Goal: Check status: Check status

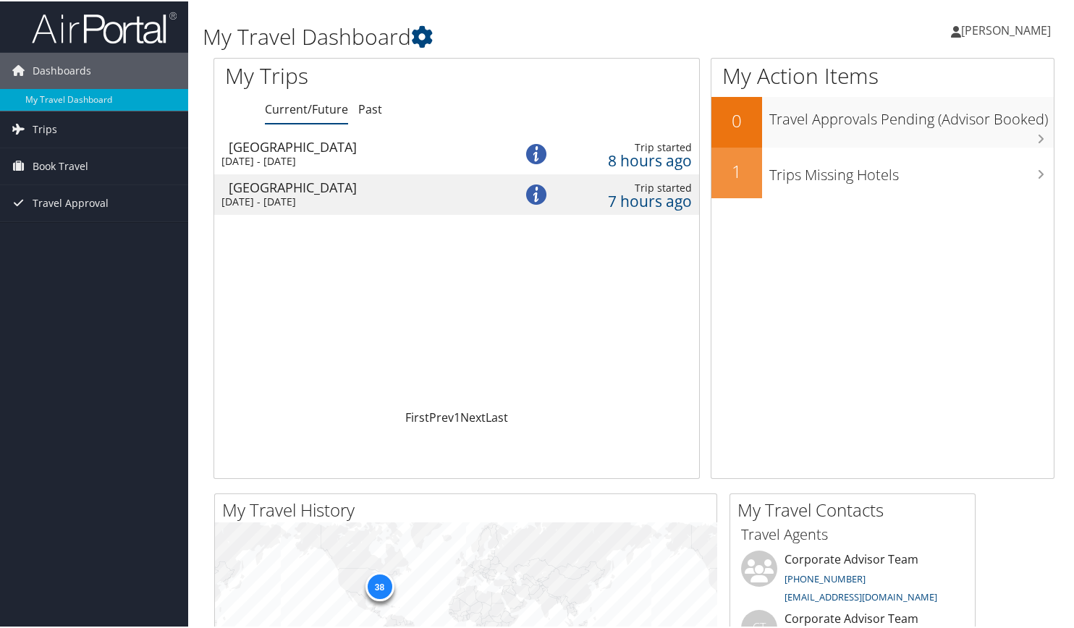
click at [417, 152] on td "Jacksonville Sun 7 Sep 2025 - Wed 17 Sep 2025" at bounding box center [357, 152] width 287 height 41
click at [411, 199] on div "Sun 7 Sep 2025 - Mon 15 Sep 2025" at bounding box center [358, 200] width 272 height 13
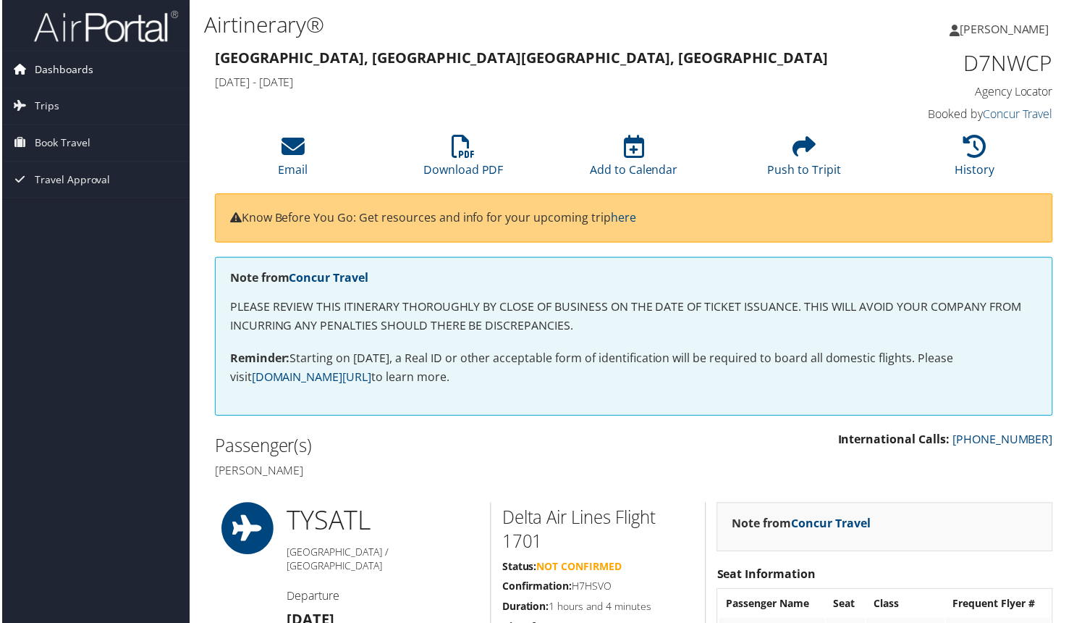
click at [71, 72] on span "Dashboards" at bounding box center [62, 69] width 59 height 36
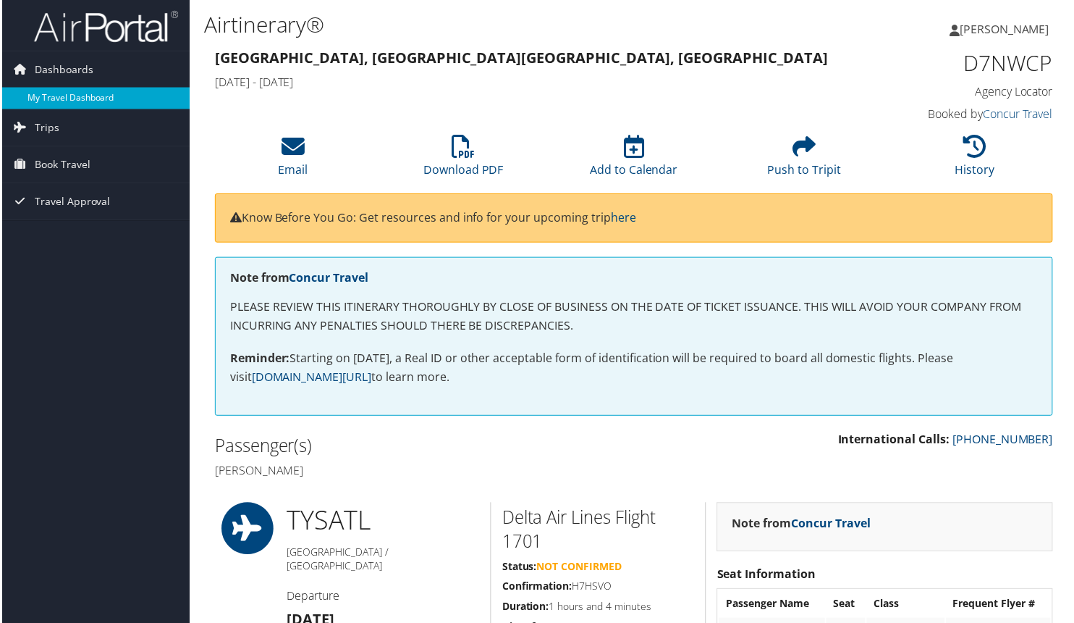
click at [73, 91] on link "My Travel Dashboard" at bounding box center [94, 99] width 188 height 22
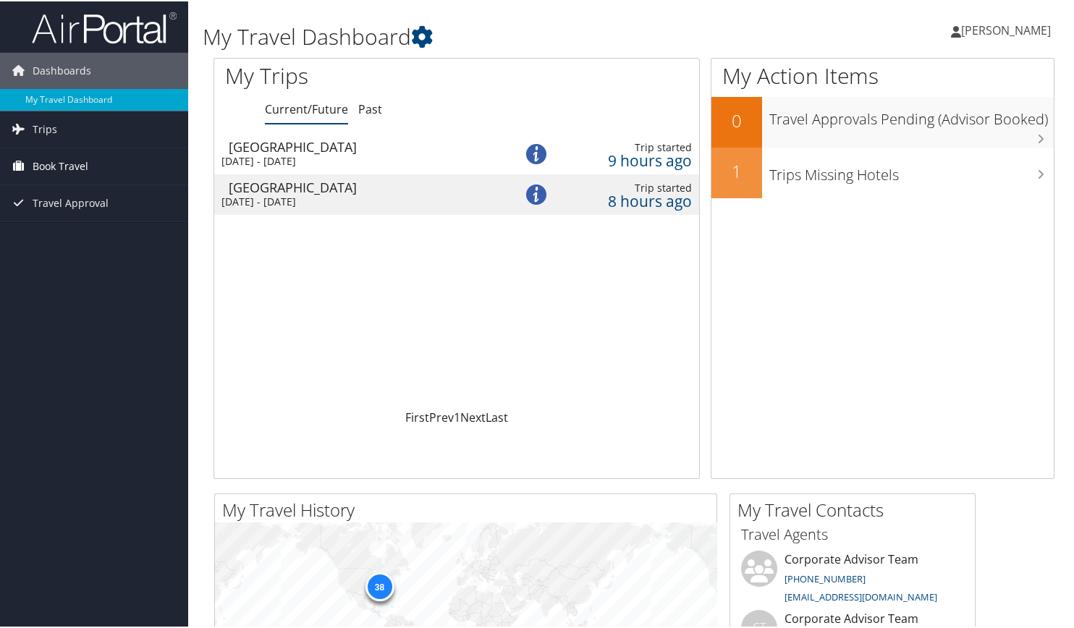
click at [90, 167] on link "Book Travel" at bounding box center [94, 165] width 188 height 36
click at [390, 160] on div "Sun 7 Sep 2025 - Wed 17 Sep 2025" at bounding box center [358, 159] width 272 height 13
click at [429, 195] on div "Sun 7 Sep 2025 - Mon 15 Sep 2025" at bounding box center [358, 200] width 272 height 13
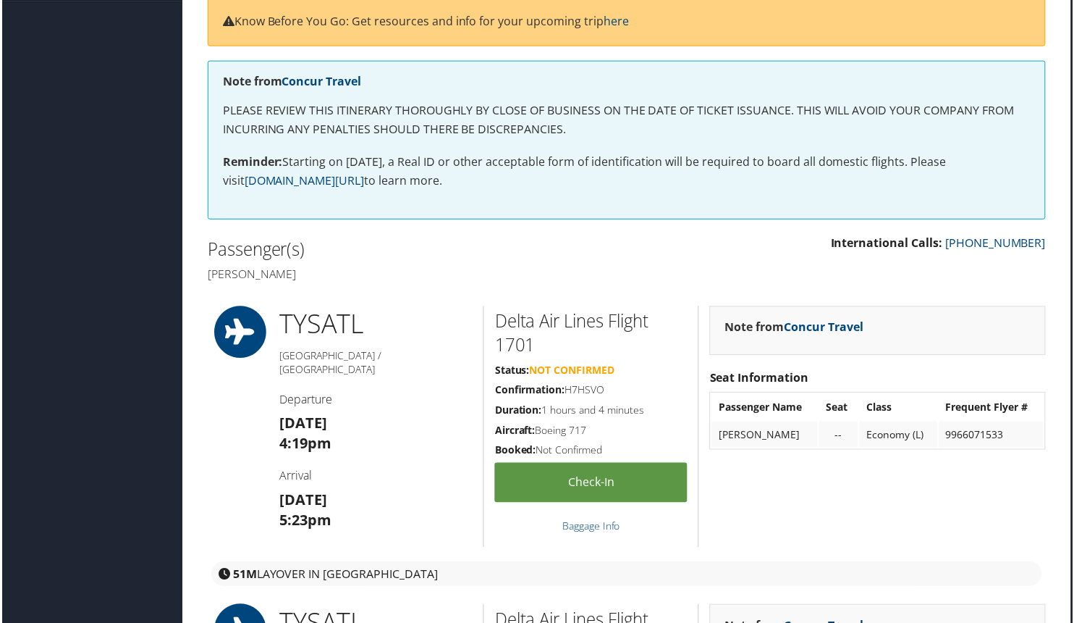
scroll to position [0, 7]
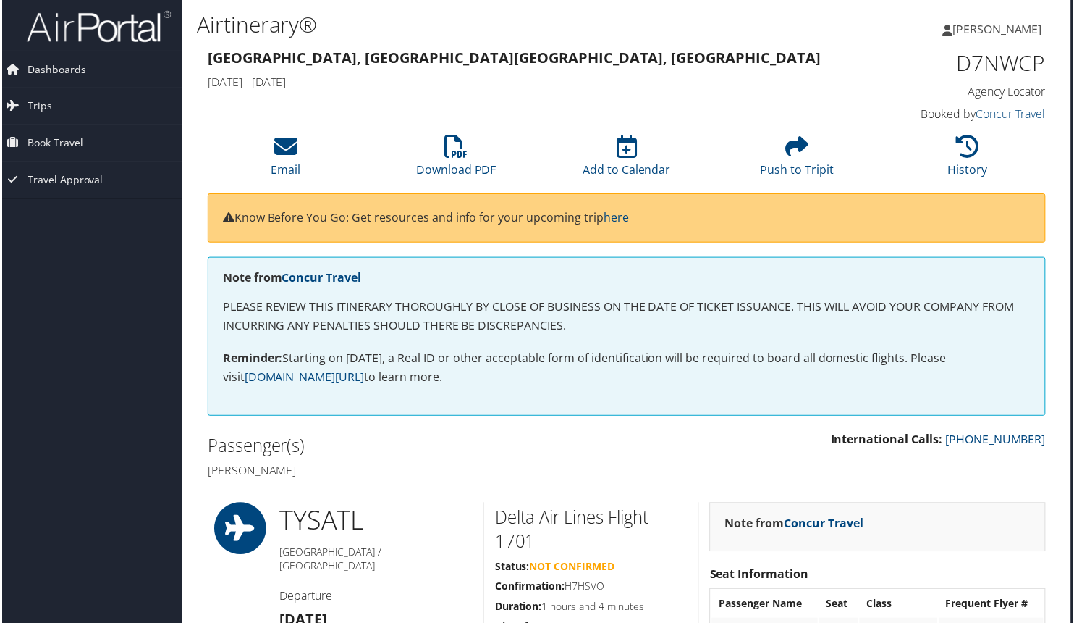
click at [580, 63] on h3 "Knoxville, TN Jacksonville, FL" at bounding box center [519, 58] width 626 height 20
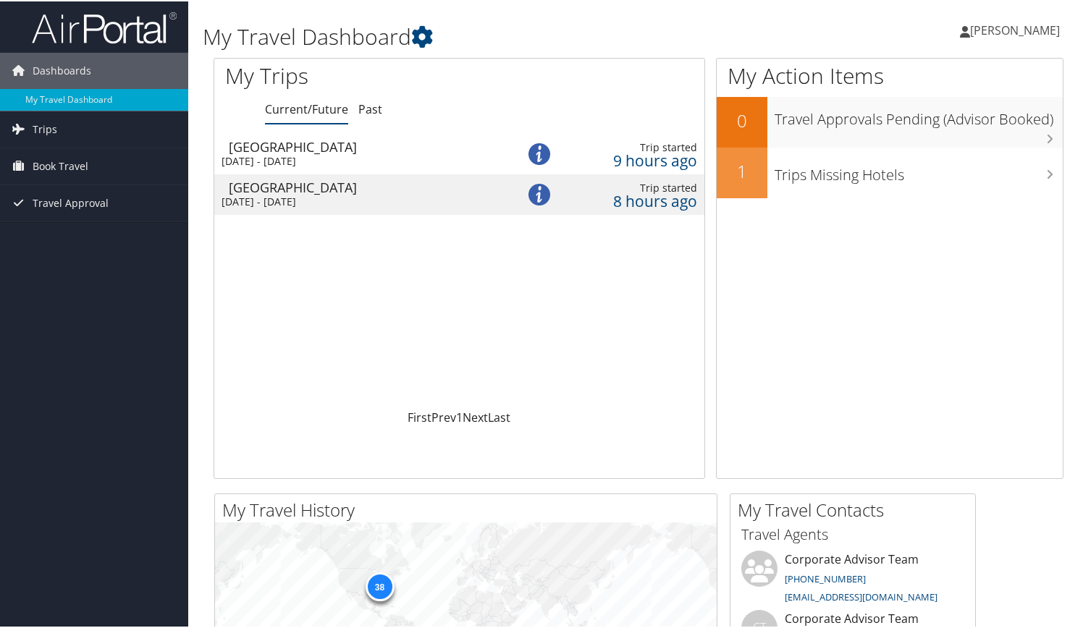
click at [363, 159] on div "[DATE] - [DATE]" at bounding box center [359, 159] width 274 height 13
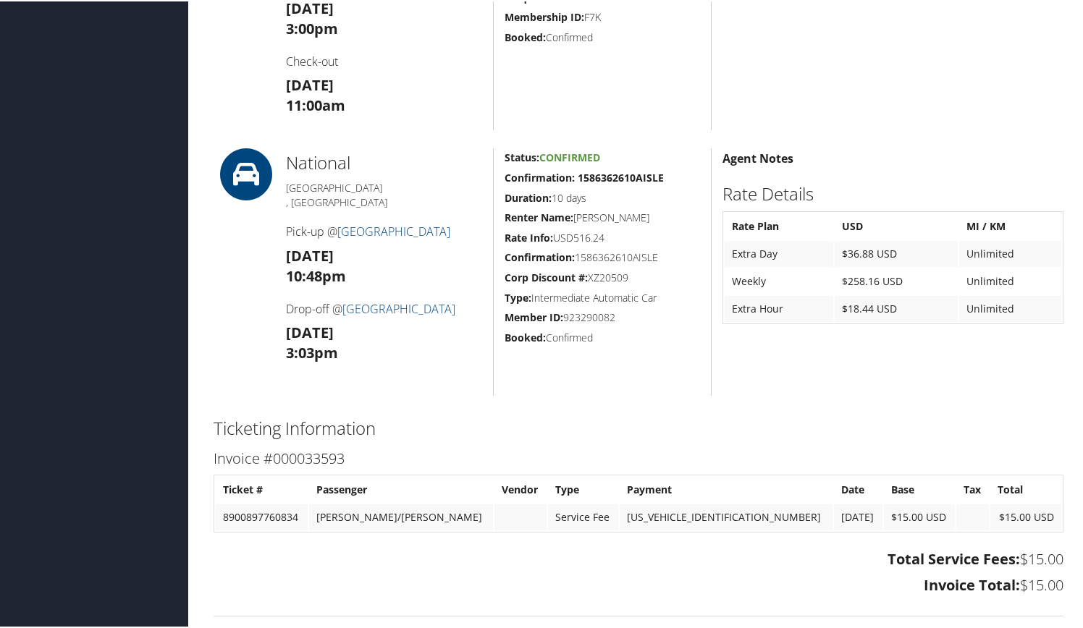
scroll to position [602, 0]
drag, startPoint x: 0, startPoint y: 0, endPoint x: 387, endPoint y: 250, distance: 460.3
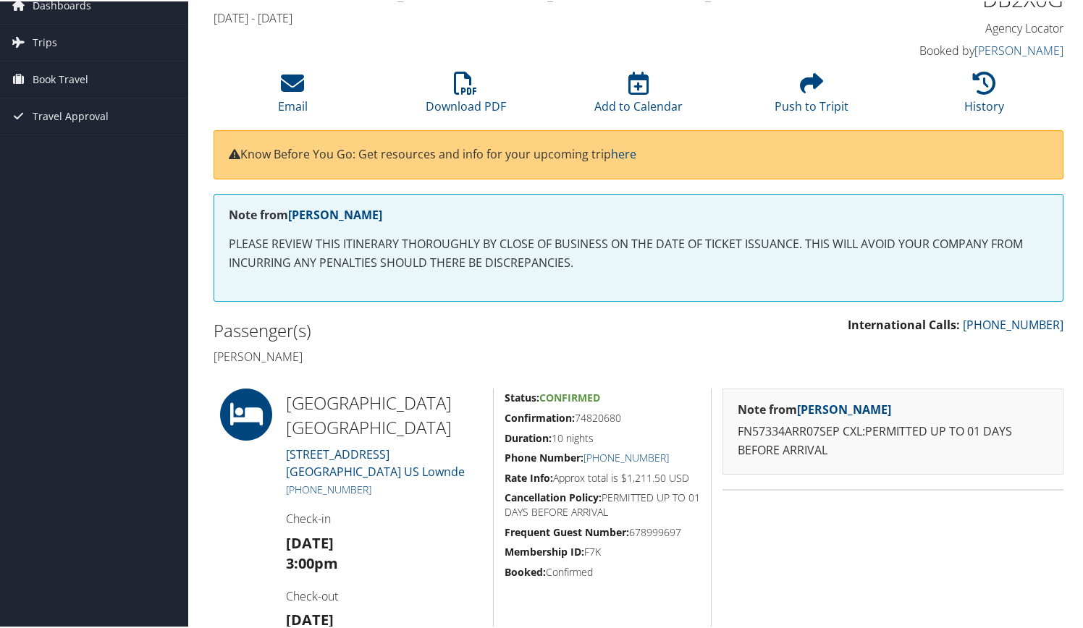
scroll to position [0, 0]
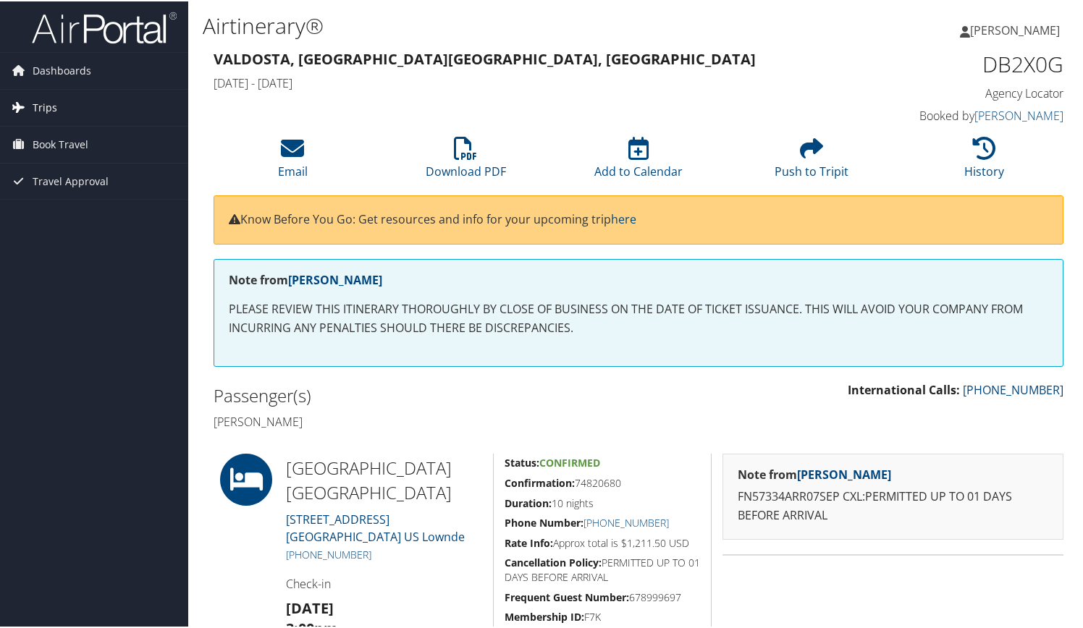
click at [97, 100] on link "Trips" at bounding box center [94, 106] width 188 height 36
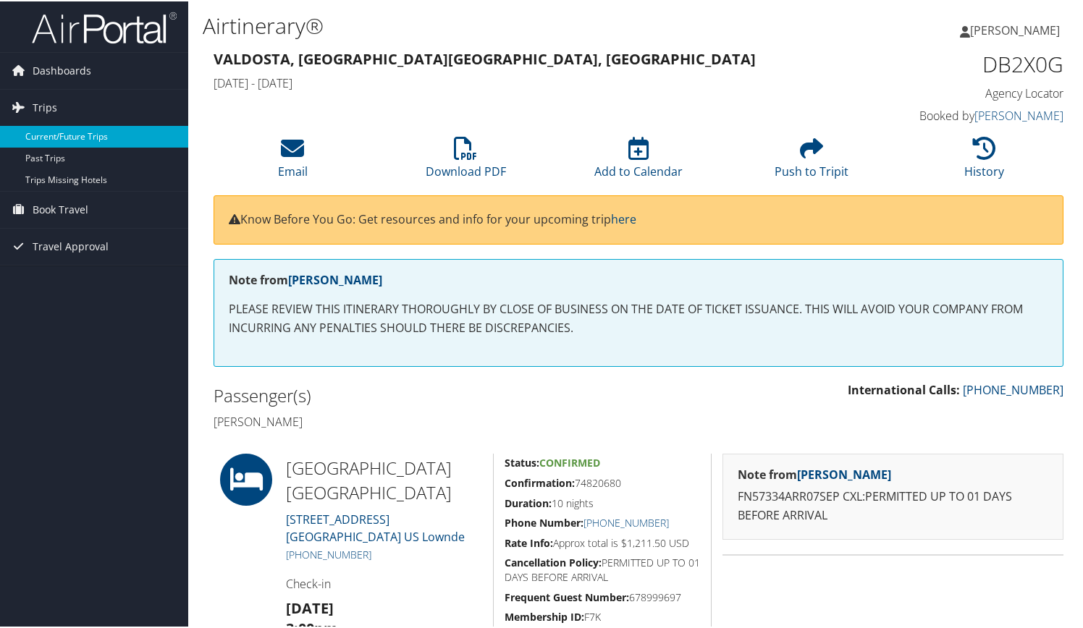
click at [72, 140] on link "Current/Future Trips" at bounding box center [94, 136] width 188 height 22
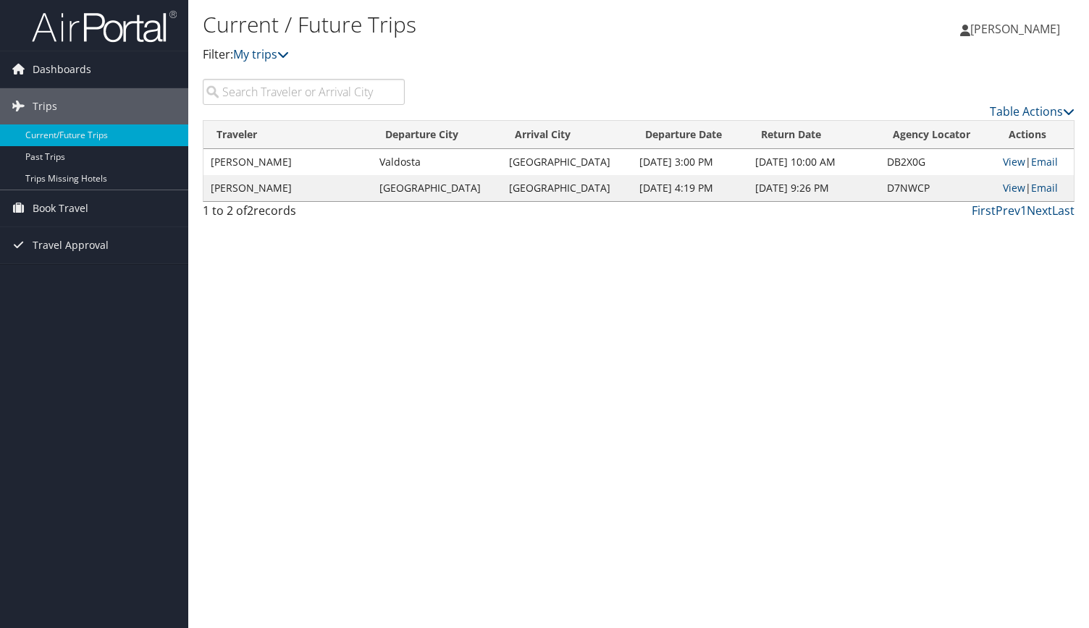
click at [632, 186] on td "[DATE] 4:19 PM" at bounding box center [690, 188] width 116 height 26
click at [1003, 184] on link "View" at bounding box center [1014, 188] width 22 height 14
click at [1007, 160] on link "View" at bounding box center [1014, 162] width 22 height 14
click at [644, 189] on td "Sep 7, 2025 4:19 PM" at bounding box center [690, 188] width 116 height 26
click at [1009, 184] on link "View" at bounding box center [1014, 188] width 22 height 14
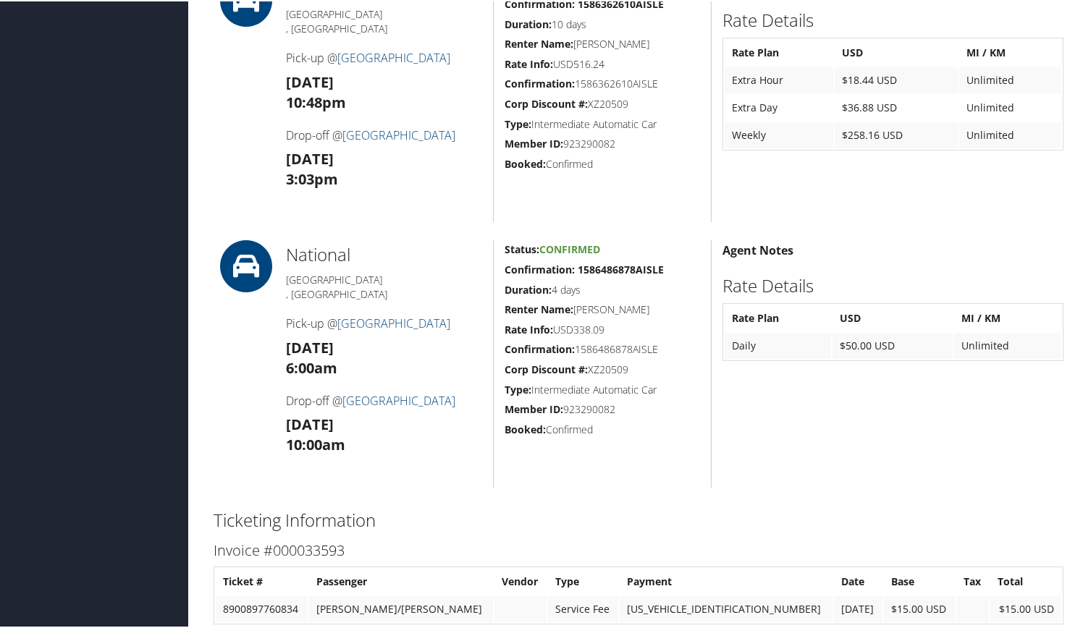
scroll to position [775, 0]
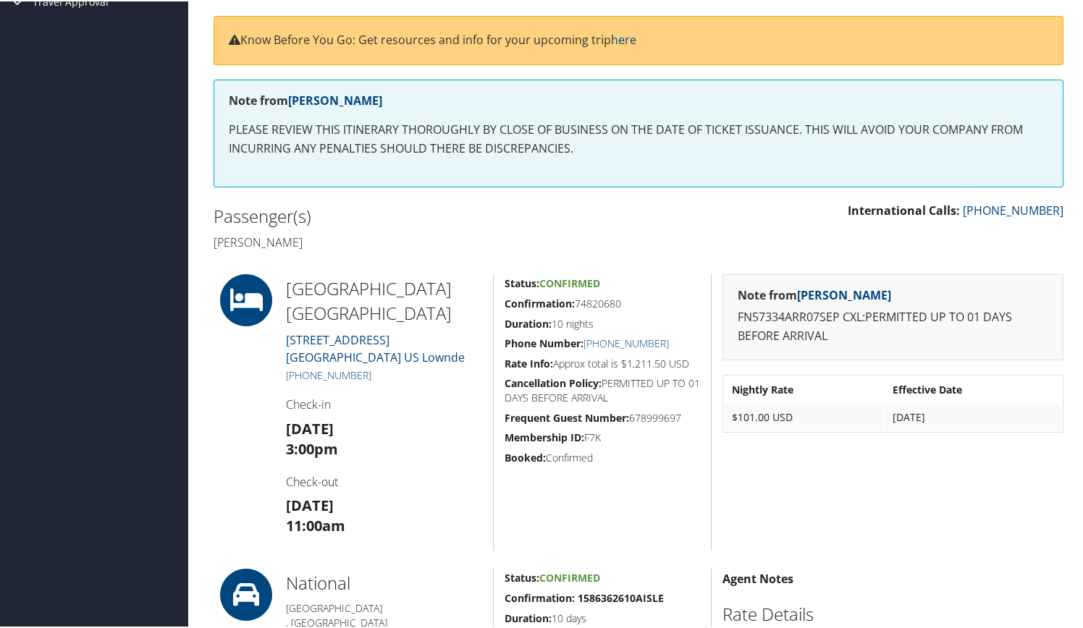
scroll to position [180, 0]
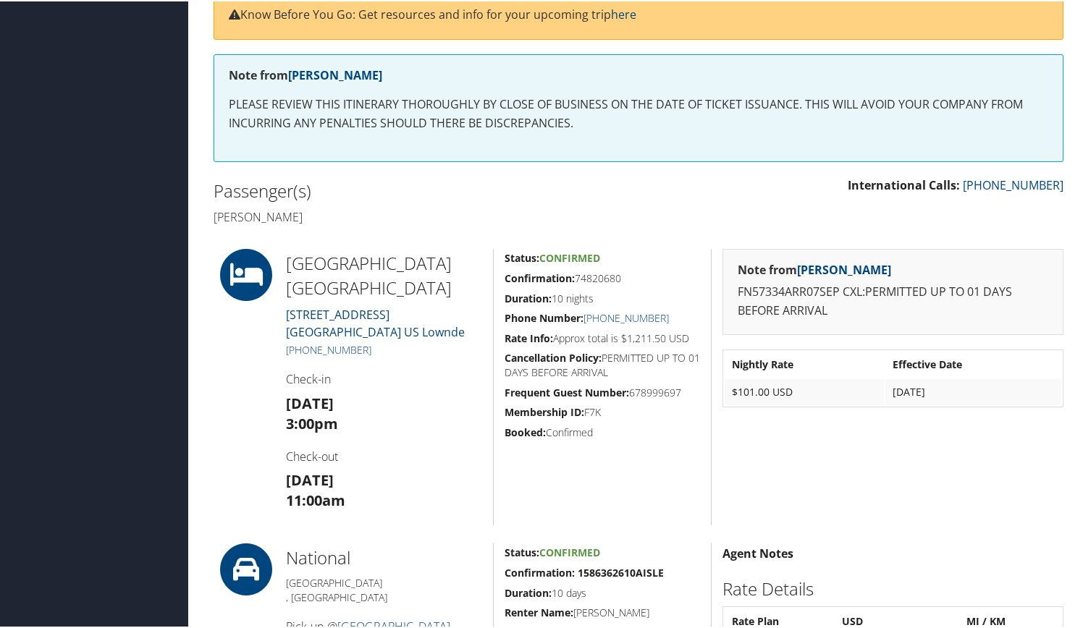
scroll to position [202, 0]
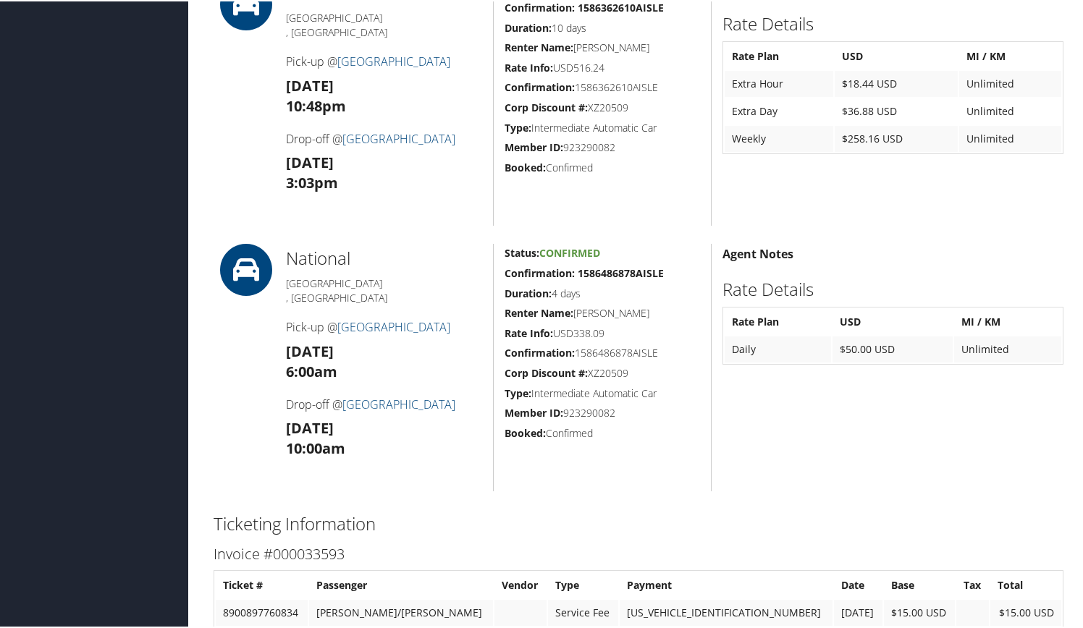
scroll to position [771, 0]
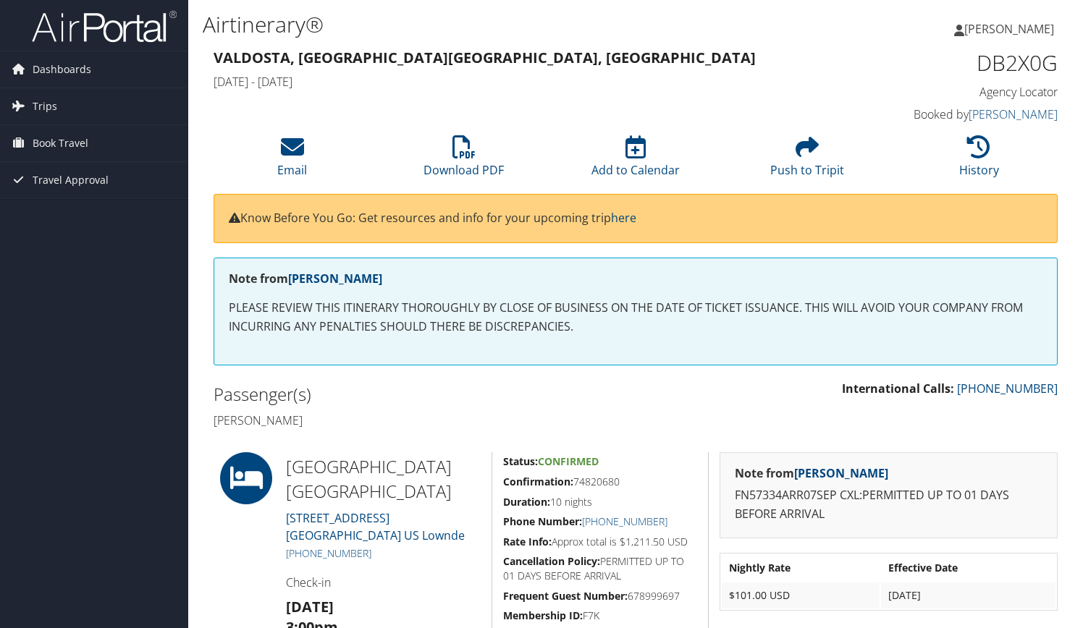
scroll to position [770, 0]
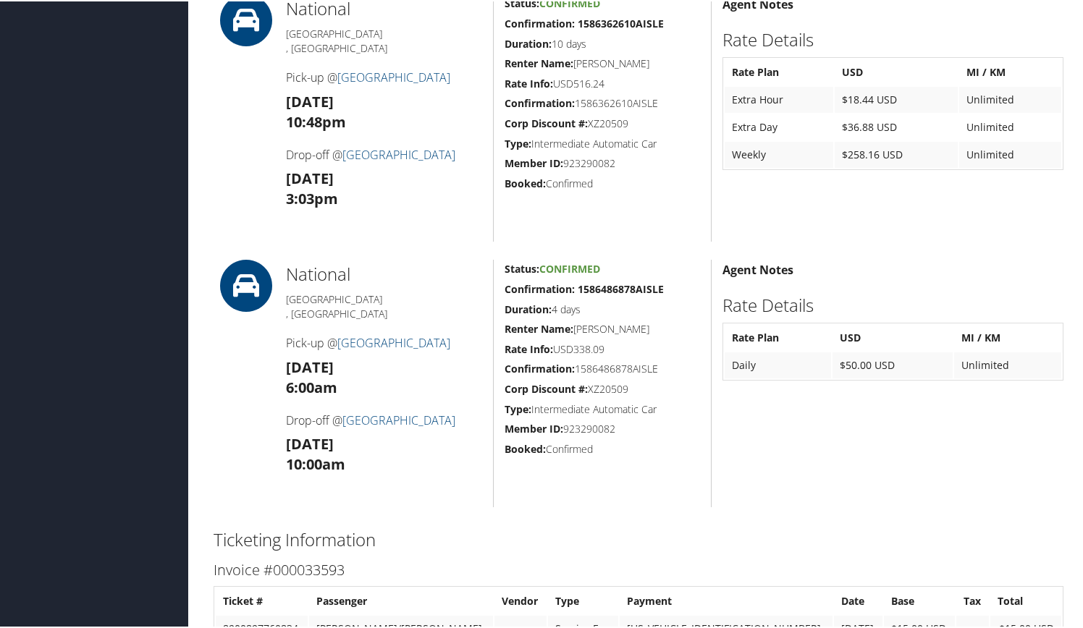
scroll to position [755, 0]
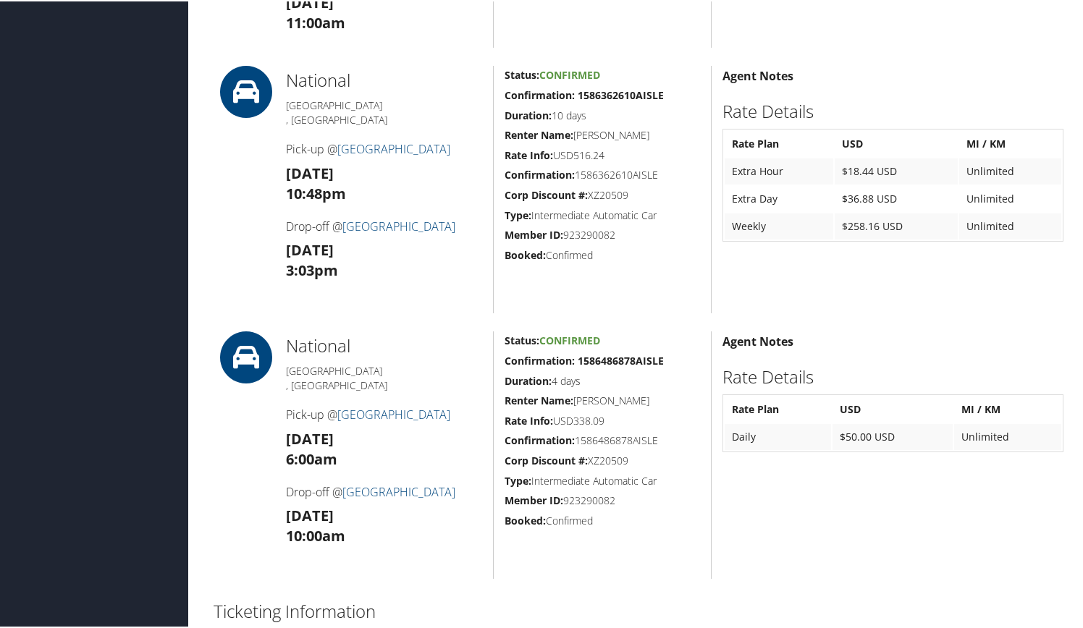
drag, startPoint x: 97, startPoint y: 138, endPoint x: 91, endPoint y: 148, distance: 11.1
click at [88, 146] on div "Dashboards My Travel Dashboard Trips Current/Future Trips Past Trips Trips Miss…" at bounding box center [544, 187] width 1089 height 1740
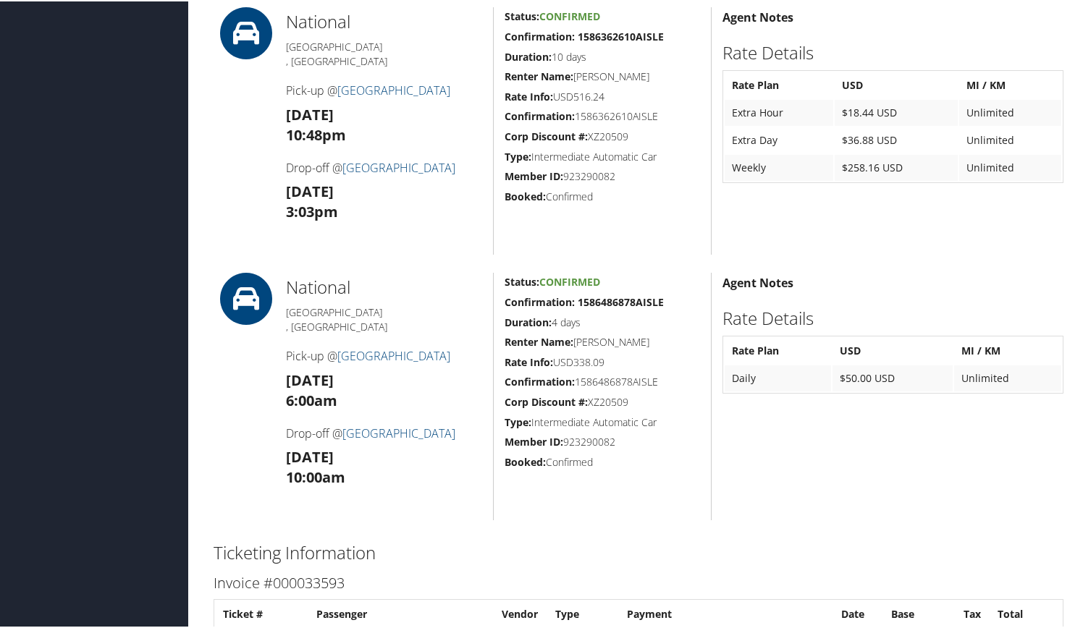
scroll to position [683, 0]
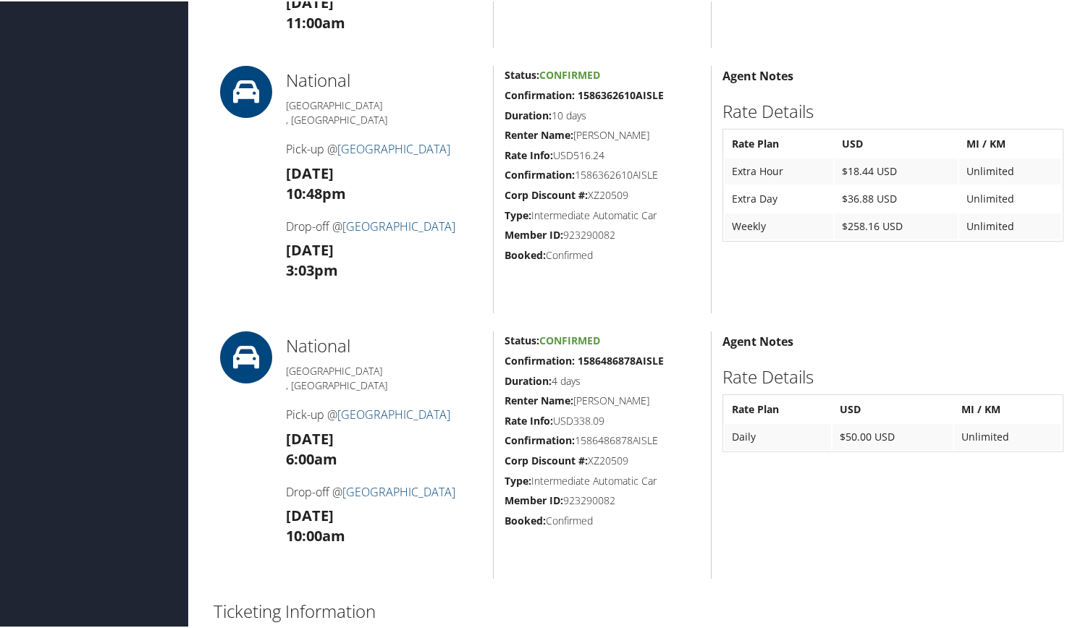
click at [114, 148] on div "Dashboards My Travel Dashboard Trips Current/Future Trips Past Trips Trips Miss…" at bounding box center [544, 187] width 1089 height 1740
drag, startPoint x: 116, startPoint y: 147, endPoint x: 164, endPoint y: 143, distance: 48.6
click at [162, 144] on div "Dashboards My Travel Dashboard Trips Current/Future Trips Past Trips Trips Miss…" at bounding box center [544, 187] width 1089 height 1740
drag, startPoint x: 165, startPoint y: 143, endPoint x: 171, endPoint y: 151, distance: 9.3
click at [171, 151] on div "Dashboards My Travel Dashboard Trips Current/Future Trips Past Trips Trips Miss…" at bounding box center [544, 187] width 1089 height 1740
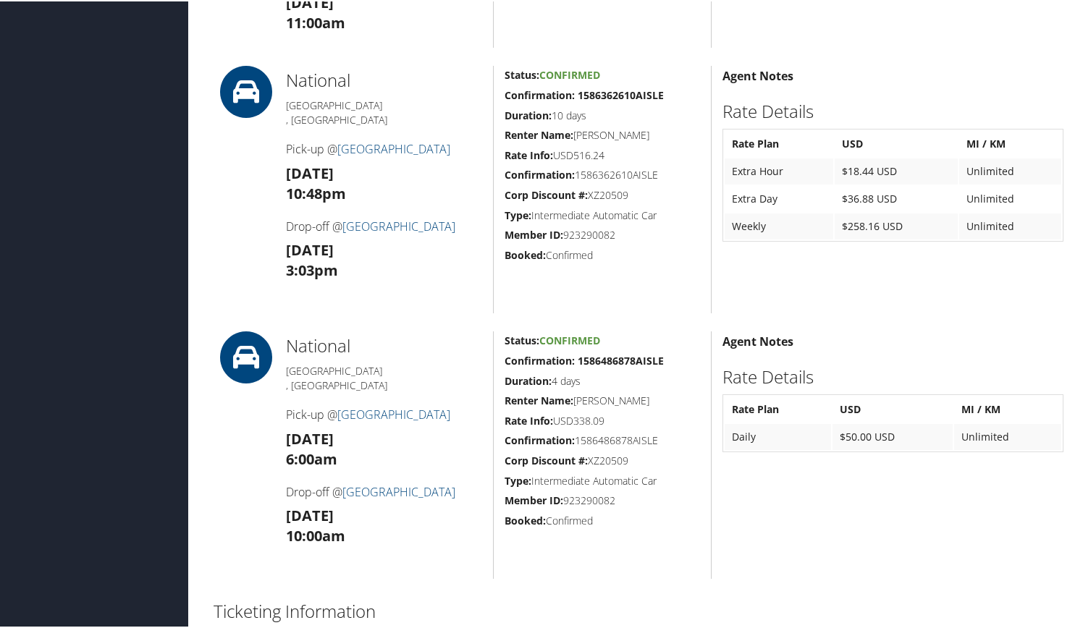
drag, startPoint x: 171, startPoint y: 151, endPoint x: 182, endPoint y: 148, distance: 11.8
click at [182, 148] on div "Dashboards My Travel Dashboard Trips Current/Future Trips Past Trips Trips Miss…" at bounding box center [544, 187] width 1089 height 1740
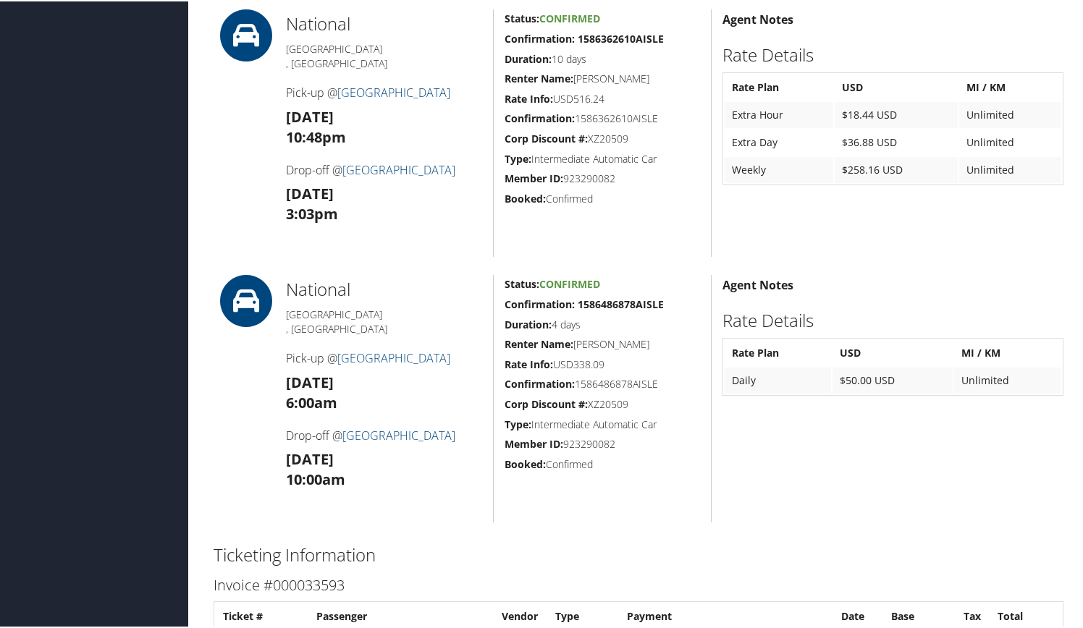
scroll to position [755, 0]
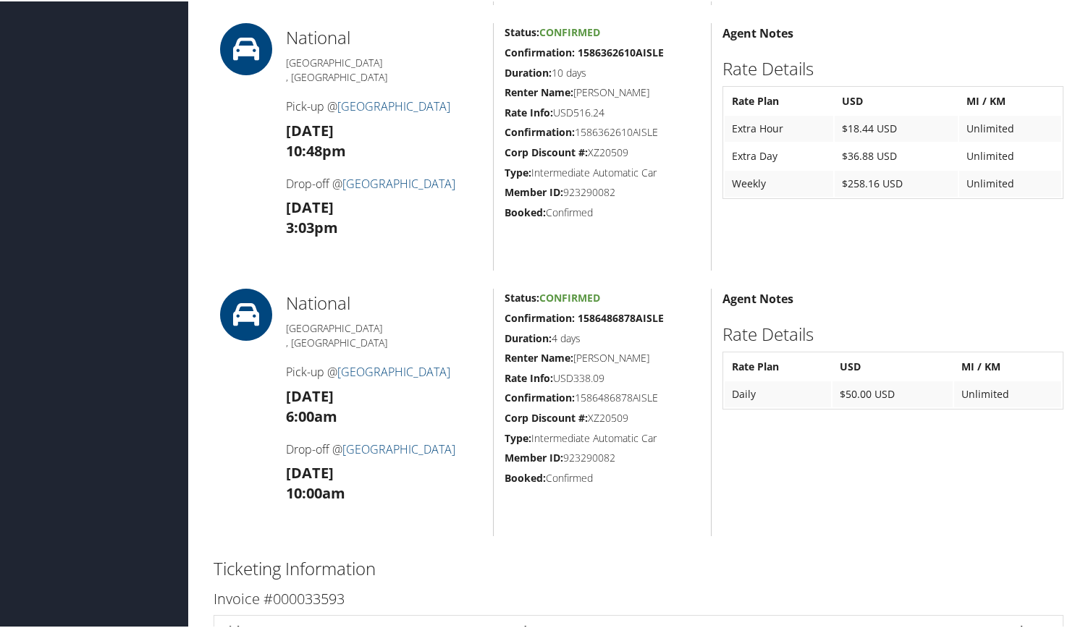
scroll to position [727, 0]
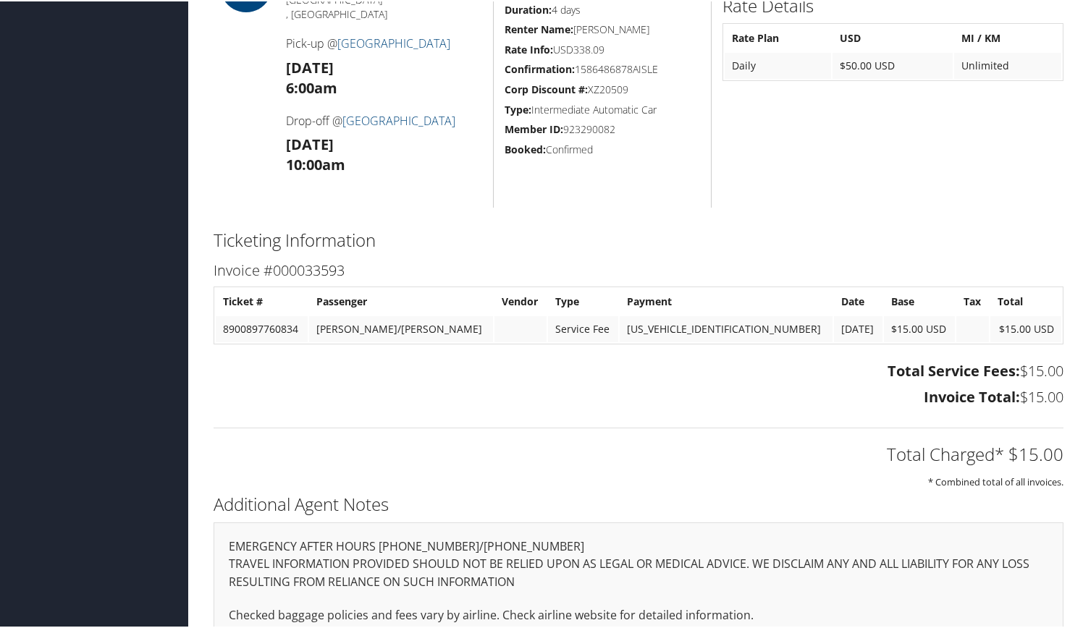
scroll to position [1109, 0]
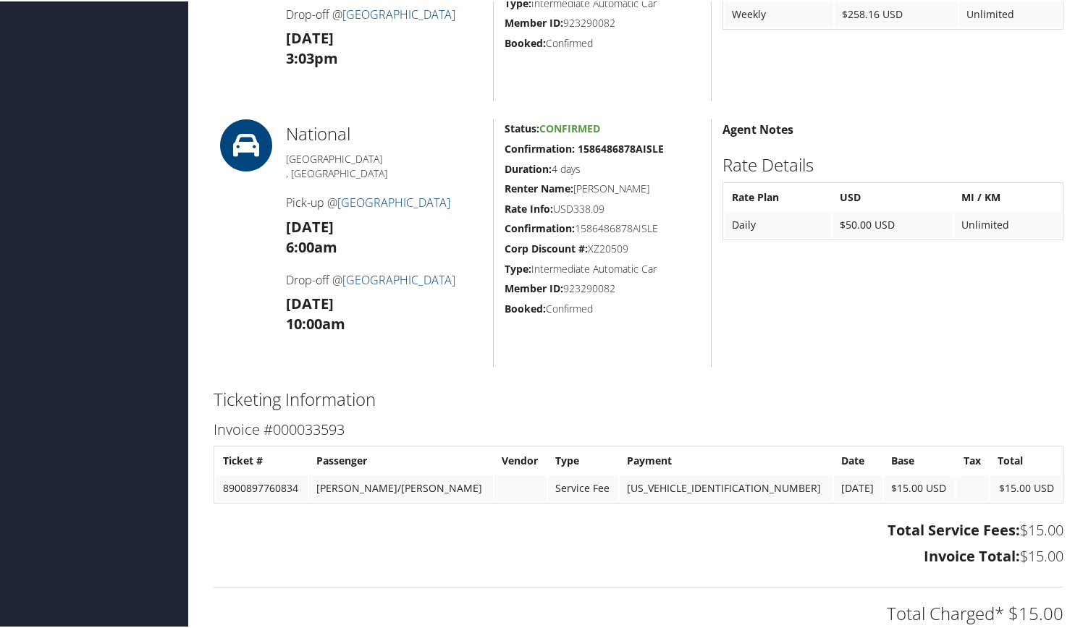
scroll to position [880, 0]
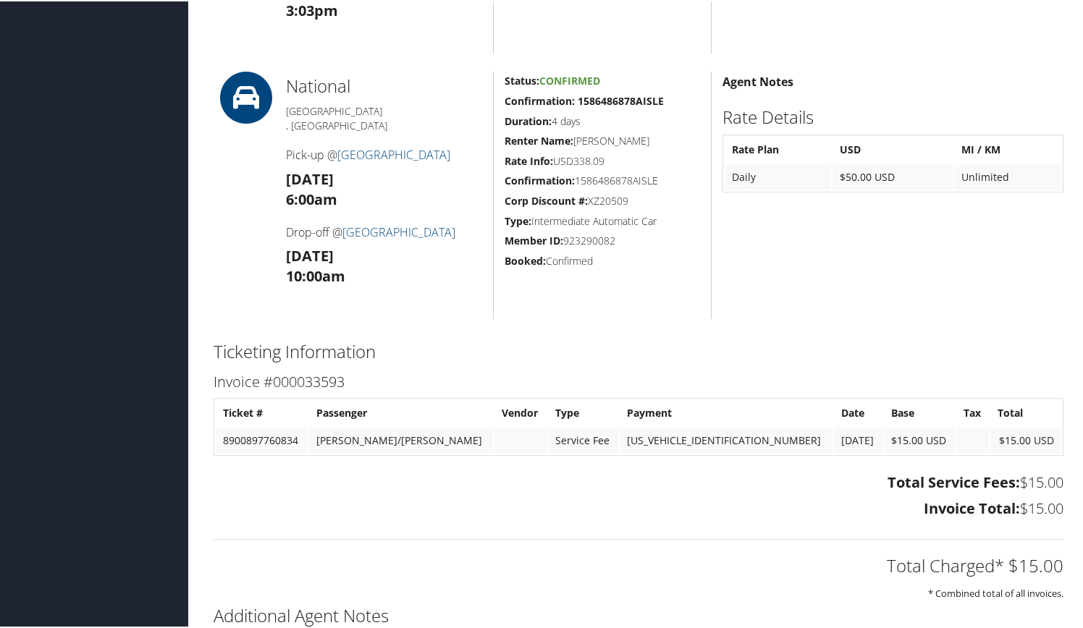
scroll to position [941, 0]
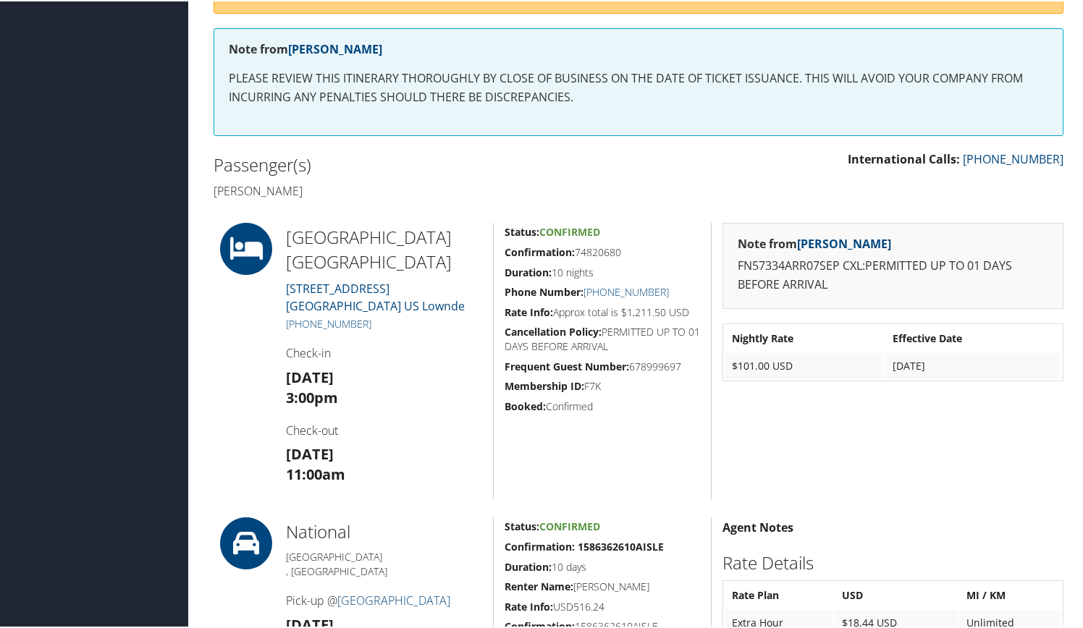
scroll to position [233, 0]
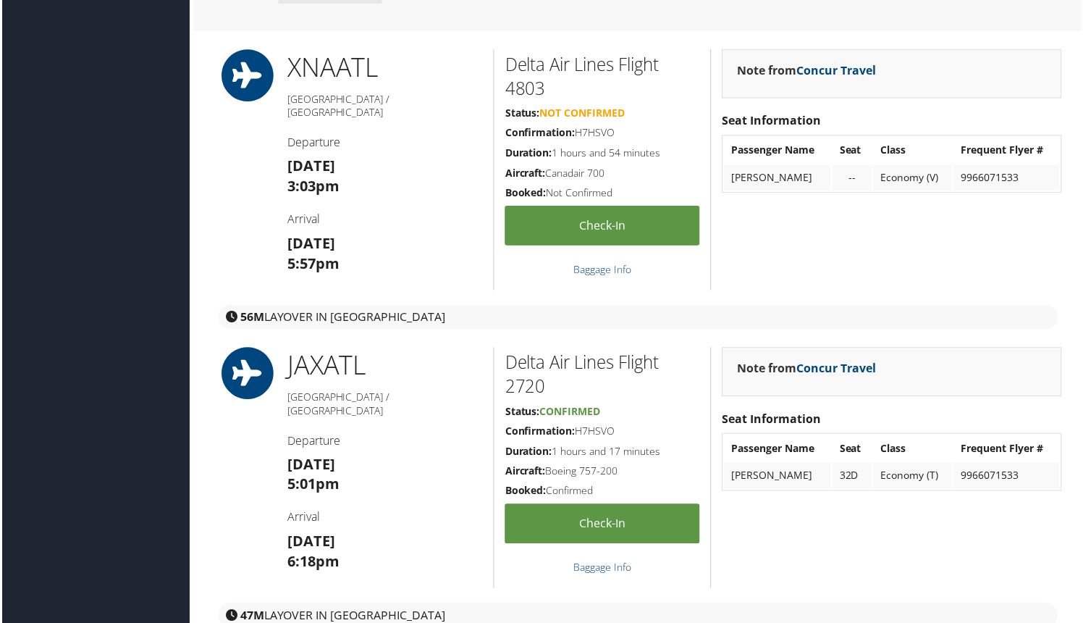
scroll to position [1835, 0]
